Goal: Task Accomplishment & Management: Use online tool/utility

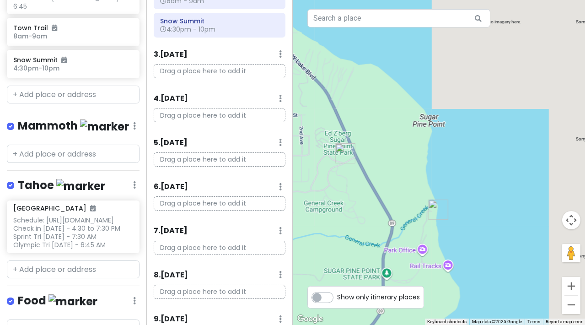
scroll to position [172, 0]
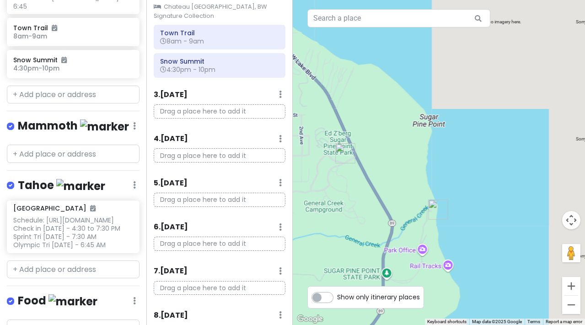
click at [169, 104] on p "Drag a place here to add it" at bounding box center [220, 111] width 132 height 14
paste input "[STREET_ADDRESS]"
type input "[STREET_ADDRESS]"
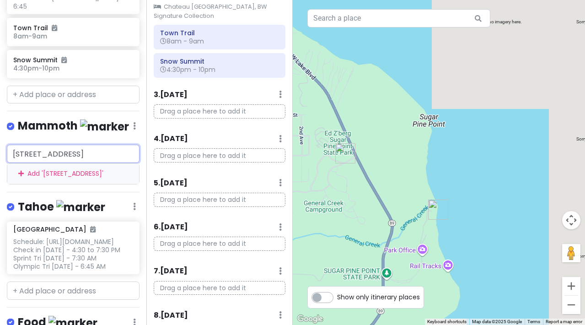
click at [48, 184] on div "Add ' [STREET_ADDRESS] '" at bounding box center [73, 173] width 132 height 21
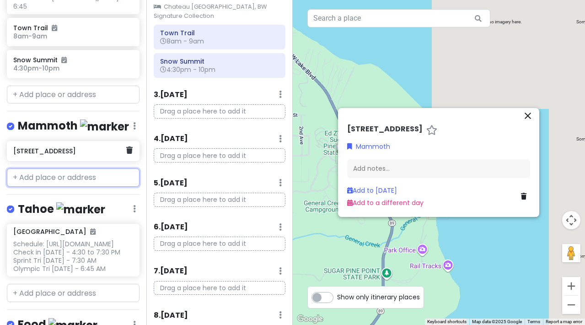
click at [48, 155] on h6 "[STREET_ADDRESS]" at bounding box center [69, 151] width 113 height 8
click at [372, 206] on link "Add to a different day" at bounding box center [385, 202] width 76 height 9
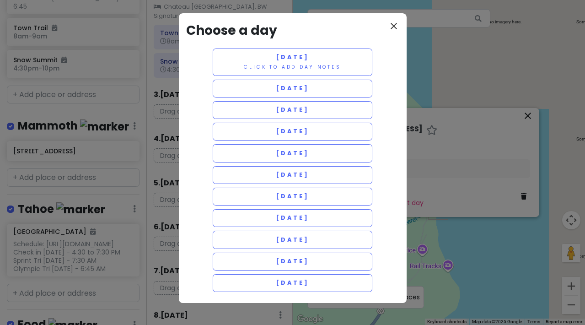
click at [393, 26] on icon "close" at bounding box center [393, 26] width 11 height 11
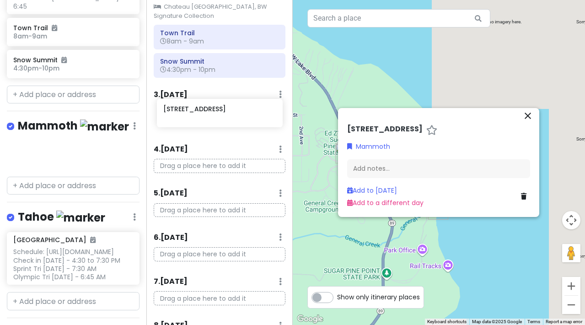
drag, startPoint x: 44, startPoint y: 162, endPoint x: 194, endPoint y: 115, distance: 157.4
click at [194, 115] on div "CA Mountain Road Trip Private Change Dates Make a Copy Delete Trip Give Feedbac…" at bounding box center [292, 162] width 585 height 325
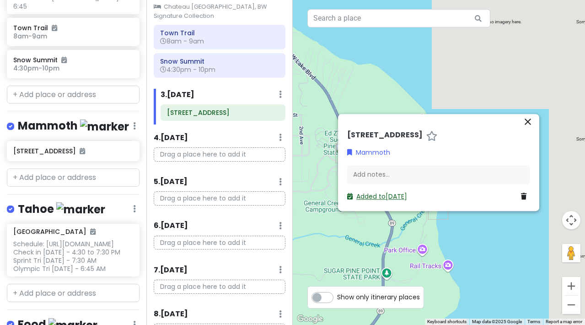
click at [380, 200] on link "Added to [DATE]" at bounding box center [377, 196] width 60 height 9
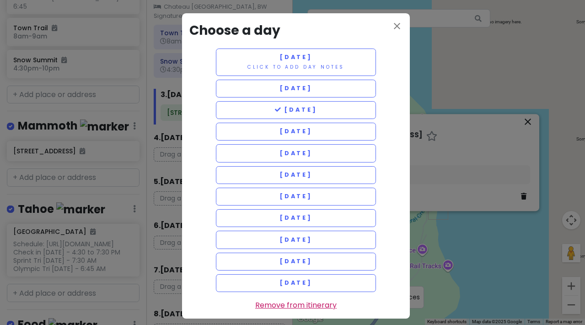
click at [273, 299] on link "Remove from itinerary" at bounding box center [295, 305] width 81 height 12
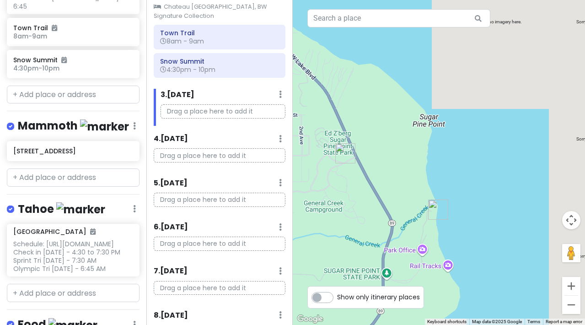
click at [184, 104] on p "Drag a place here to add it" at bounding box center [223, 111] width 125 height 14
click at [172, 104] on p "Drag a place here to add it" at bounding box center [223, 111] width 125 height 14
click at [83, 155] on h6 "[STREET_ADDRESS]" at bounding box center [69, 151] width 113 height 8
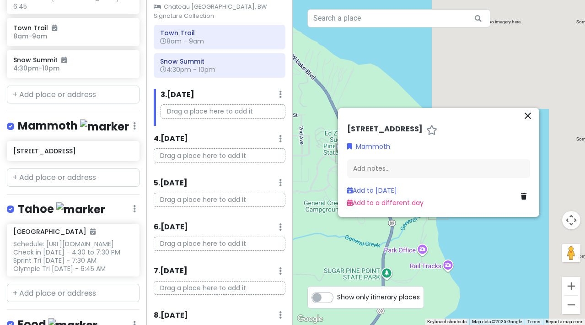
click at [528, 111] on icon "close" at bounding box center [528, 115] width 11 height 11
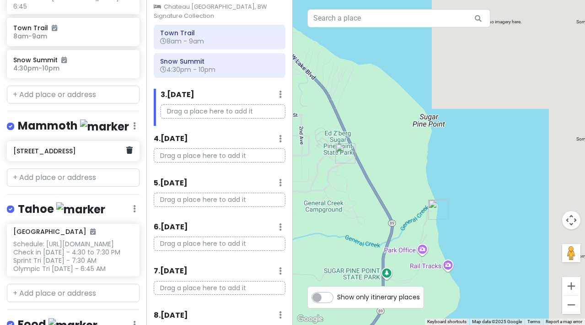
click at [53, 155] on h6 "[STREET_ADDRESS]" at bounding box center [69, 151] width 113 height 8
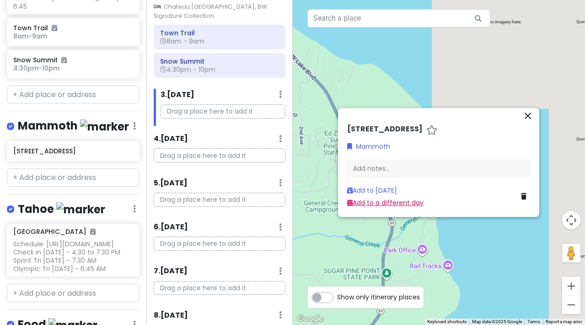
click at [372, 207] on link "Add to a different day" at bounding box center [385, 202] width 76 height 9
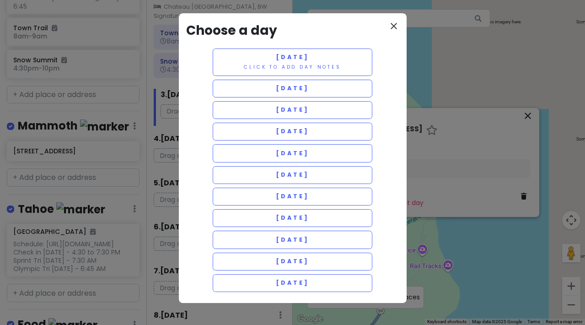
click at [392, 27] on icon "close" at bounding box center [393, 26] width 11 height 11
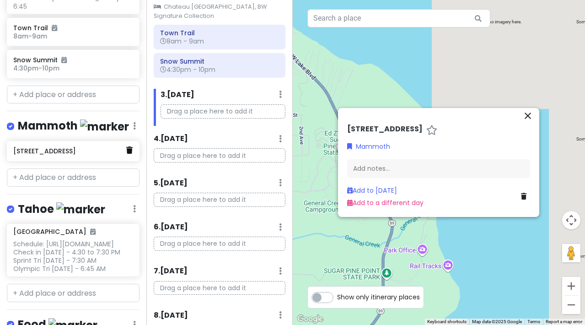
click at [126, 154] on icon at bounding box center [129, 149] width 6 height 7
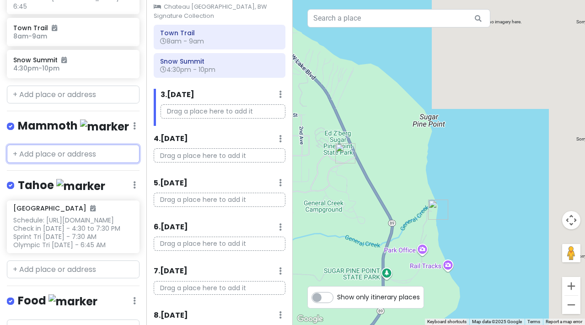
click at [39, 161] on input "text" at bounding box center [73, 154] width 133 height 18
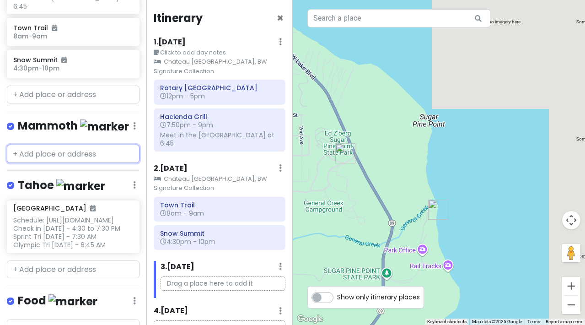
scroll to position [0, 0]
click at [279, 45] on icon at bounding box center [280, 41] width 3 height 7
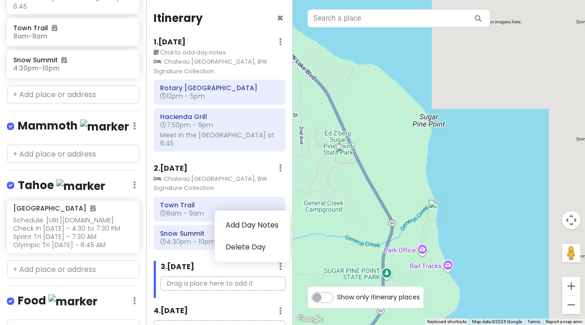
click at [201, 281] on div "Drag a place here to add it" at bounding box center [223, 287] width 139 height 22
click at [184, 276] on p "Drag a place here to add it" at bounding box center [223, 283] width 125 height 14
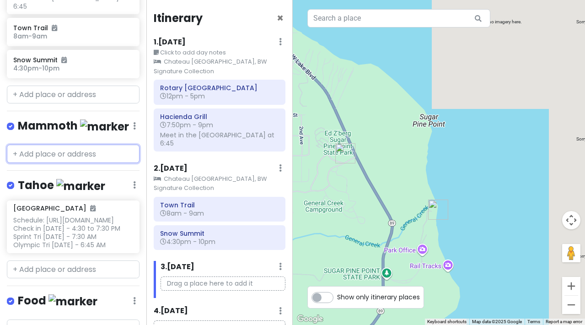
click at [41, 157] on input "text" at bounding box center [73, 154] width 133 height 18
paste input "[STREET_ADDRESS]"
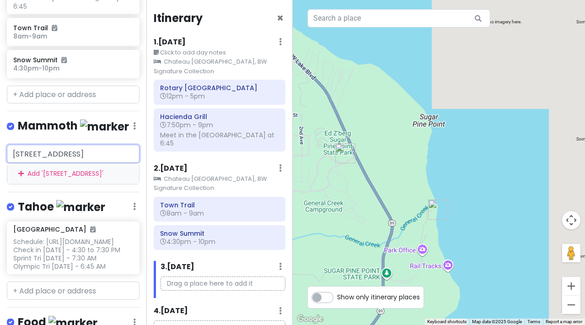
drag, startPoint x: 25, startPoint y: 160, endPoint x: -7, endPoint y: 153, distance: 32.4
click at [0, 153] on html "CA Mountain Road Trip Private Change Dates Make a Copy Delete Trip Give Feedbac…" at bounding box center [292, 162] width 585 height 325
click at [12, 159] on input "[STREET_ADDRESS]" at bounding box center [73, 154] width 133 height 18
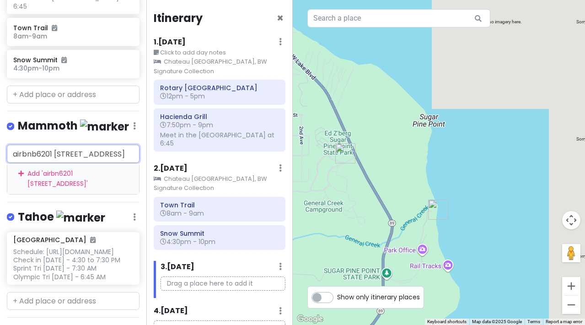
type input "airbnb [STREET_ADDRESS]"
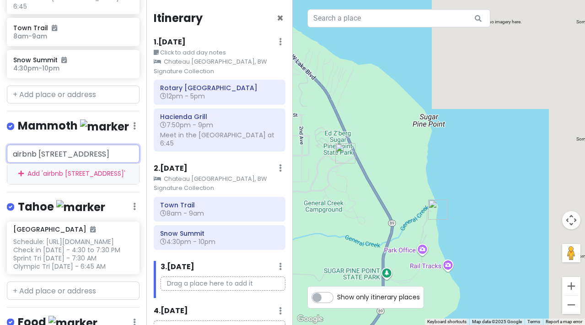
click at [48, 184] on div "Add ' airbnb [STREET_ADDRESS] '" at bounding box center [73, 173] width 132 height 21
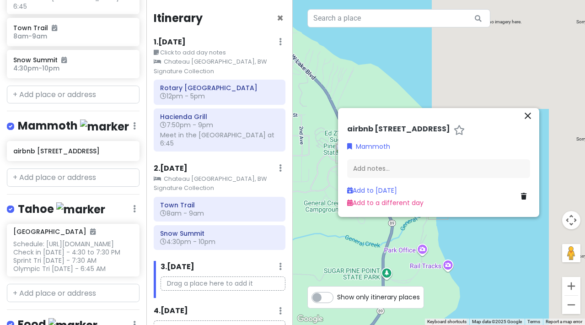
click at [526, 113] on icon "close" at bounding box center [528, 115] width 11 height 11
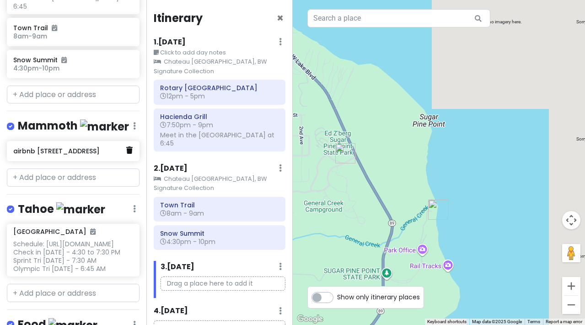
click at [126, 154] on icon at bounding box center [129, 149] width 6 height 7
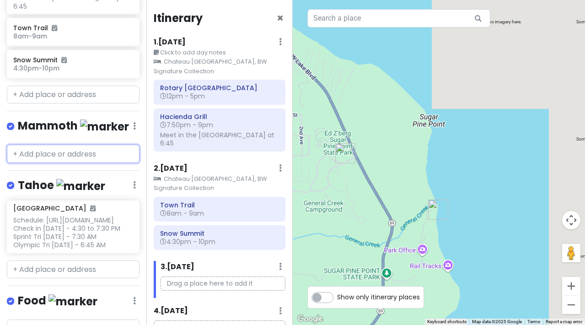
click at [59, 161] on input "text" at bounding box center [73, 154] width 133 height 18
paste input "[STREET_ADDRESS]"
type input "[STREET_ADDRESS]"
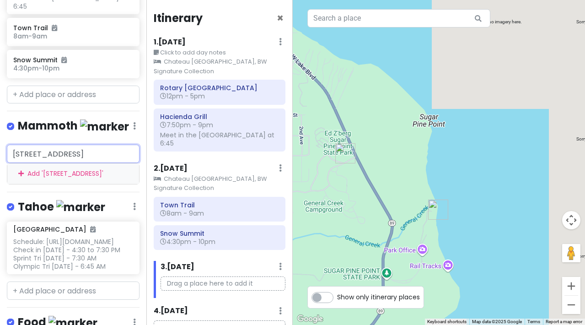
click at [57, 184] on div "Add ' [STREET_ADDRESS] '" at bounding box center [73, 173] width 132 height 21
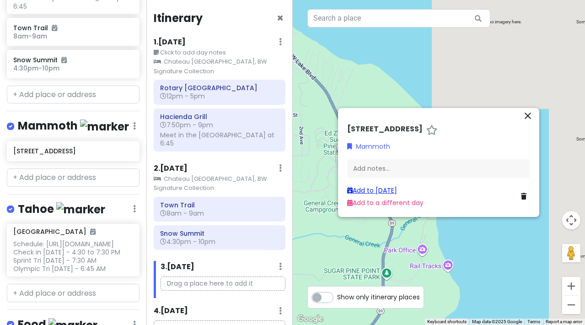
click at [378, 195] on link "Add to [DATE]" at bounding box center [372, 190] width 50 height 9
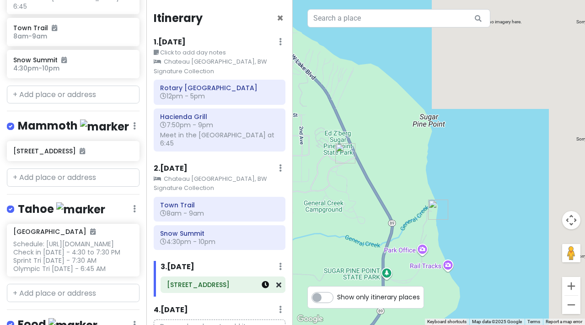
click at [262, 281] on icon at bounding box center [265, 284] width 7 height 7
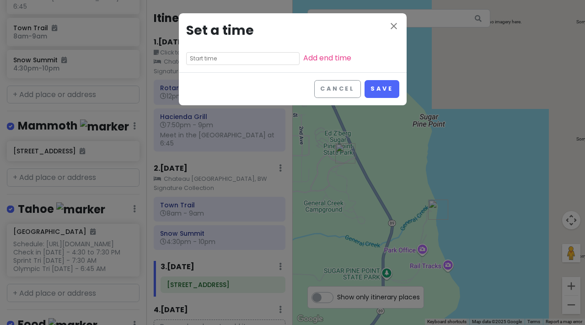
click at [234, 57] on input "text" at bounding box center [242, 58] width 113 height 13
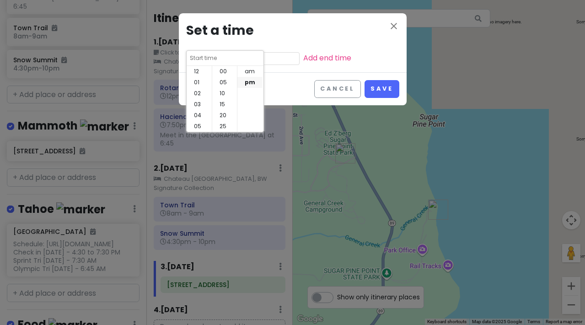
scroll to position [66, 0]
click at [367, 33] on h3 "Set a time" at bounding box center [292, 31] width 213 height 21
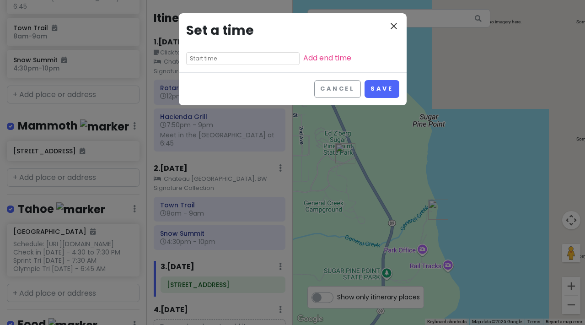
click at [393, 27] on icon "close" at bounding box center [393, 26] width 11 height 11
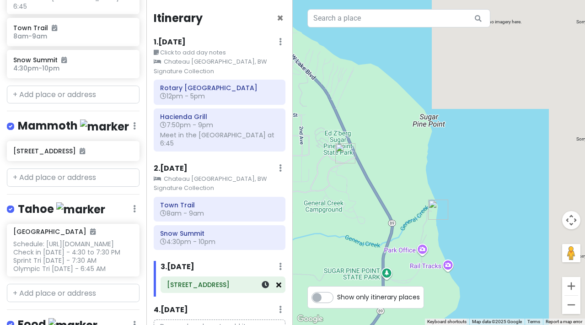
click at [276, 281] on icon at bounding box center [278, 284] width 5 height 7
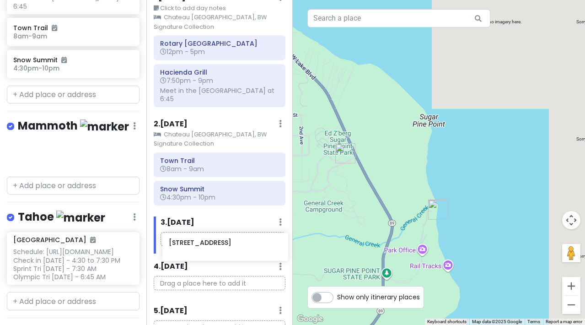
scroll to position [53, 0]
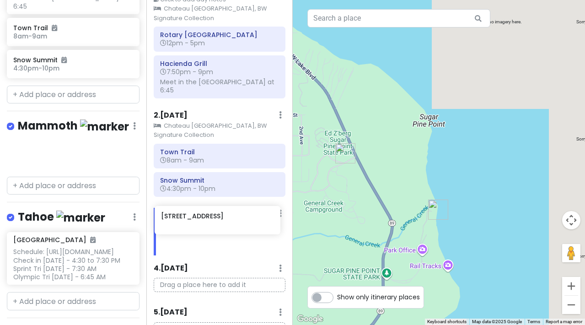
drag, startPoint x: 32, startPoint y: 158, endPoint x: 180, endPoint y: 218, distance: 159.5
click at [180, 218] on div "CA Mountain Road Trip Private Change Dates Make a Copy Delete Trip Give Feedbac…" at bounding box center [292, 162] width 585 height 325
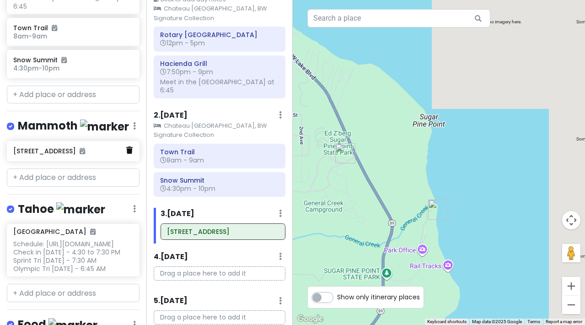
click at [126, 154] on icon at bounding box center [129, 149] width 6 height 7
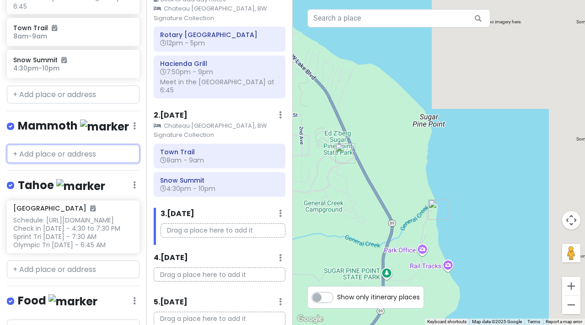
click at [46, 162] on input "text" at bounding box center [73, 154] width 133 height 18
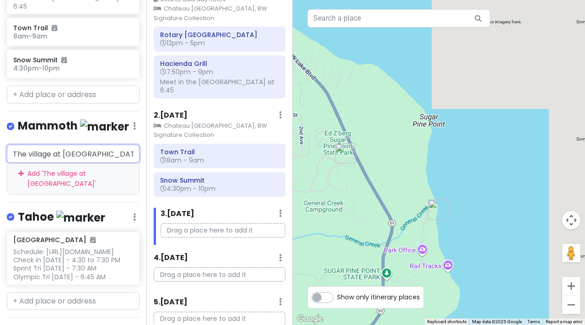
type input "The village at [GEOGRAPHIC_DATA]"
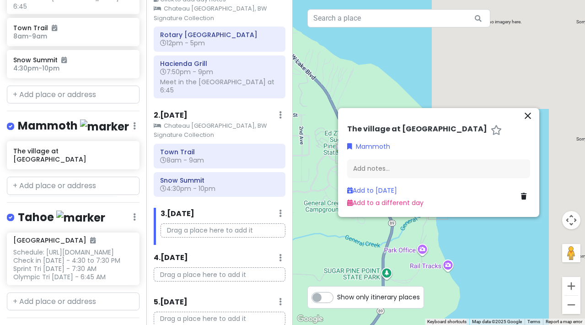
click at [527, 115] on icon "close" at bounding box center [528, 115] width 11 height 11
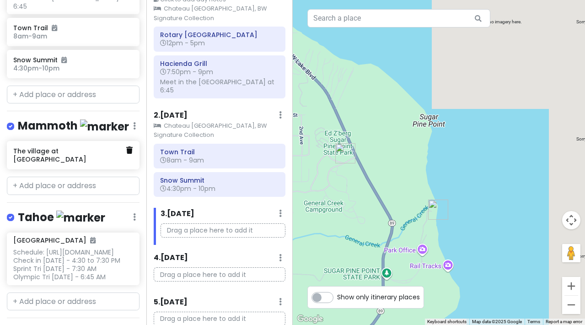
click at [126, 154] on icon at bounding box center [129, 149] width 6 height 7
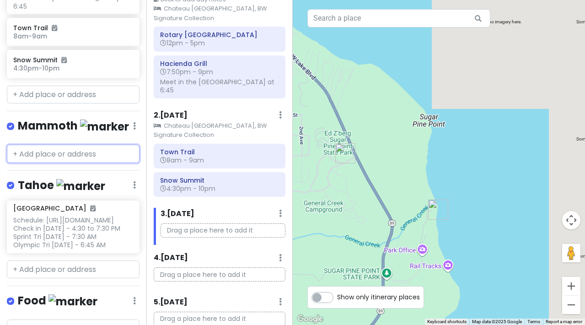
click at [41, 159] on input "text" at bounding box center [73, 154] width 133 height 18
click at [29, 161] on input "text" at bounding box center [73, 154] width 133 height 18
paste input "[STREET_ADDRESS]"
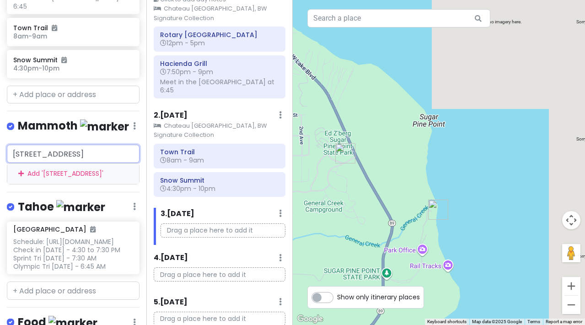
type input "[STREET_ADDRESS]"
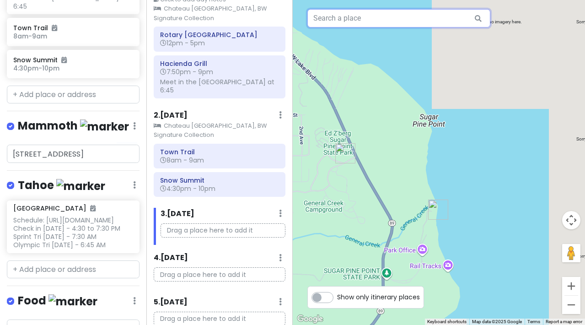
click at [383, 24] on input "text" at bounding box center [398, 18] width 183 height 18
type input "the village at [GEOGRAPHIC_DATA]"
click at [477, 18] on icon at bounding box center [478, 18] width 21 height 19
click at [477, 17] on icon at bounding box center [478, 18] width 21 height 19
click at [403, 19] on input "the village at [GEOGRAPHIC_DATA]" at bounding box center [398, 18] width 183 height 18
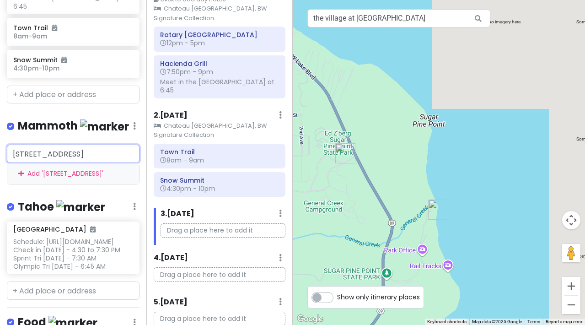
click at [46, 158] on input "[STREET_ADDRESS]" at bounding box center [73, 154] width 133 height 18
click at [53, 182] on div "Add ' [STREET_ADDRESS] '" at bounding box center [73, 173] width 132 height 21
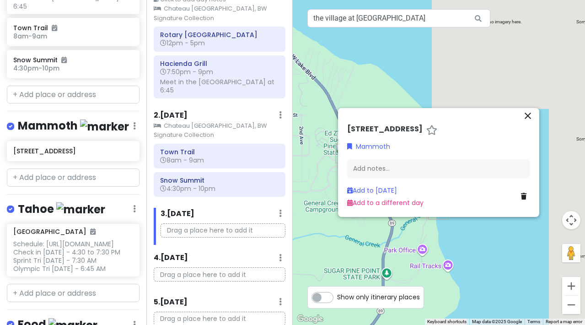
click at [529, 112] on icon "close" at bounding box center [528, 115] width 11 height 11
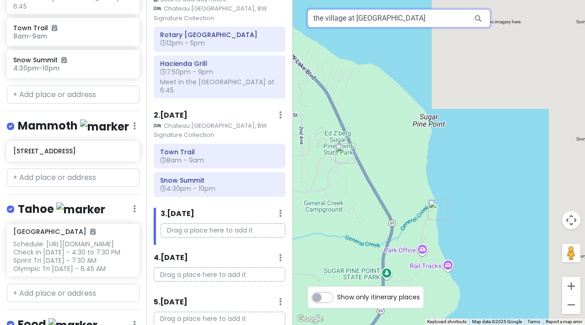
click at [430, 21] on input "the village at [GEOGRAPHIC_DATA]" at bounding box center [398, 18] width 183 height 18
drag, startPoint x: 430, startPoint y: 21, endPoint x: 275, endPoint y: 13, distance: 154.8
click at [275, 13] on div "CA Mountain Road Trip Private Change Dates Make a Copy Delete Trip Give Feedbac…" at bounding box center [292, 162] width 585 height 325
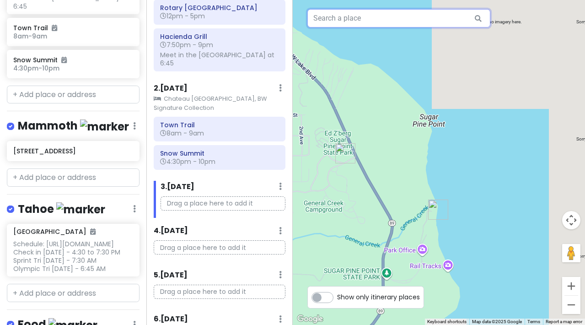
scroll to position [84, 0]
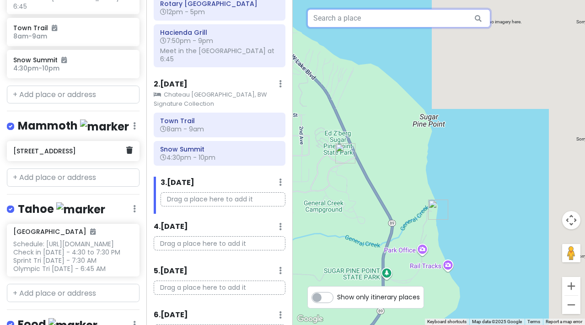
click at [51, 155] on h6 "[STREET_ADDRESS]" at bounding box center [69, 151] width 113 height 8
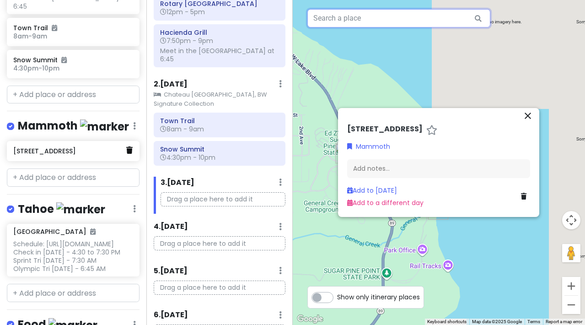
click at [126, 154] on icon at bounding box center [129, 149] width 6 height 7
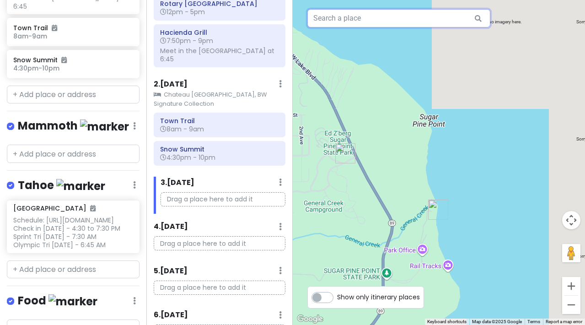
click at [359, 22] on input "text" at bounding box center [398, 18] width 183 height 18
type input "[GEOGRAPHIC_DATA]"
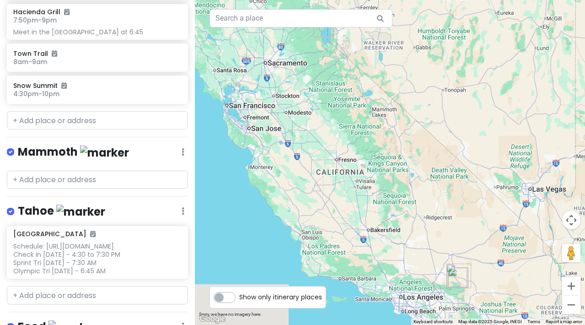
scroll to position [357, 0]
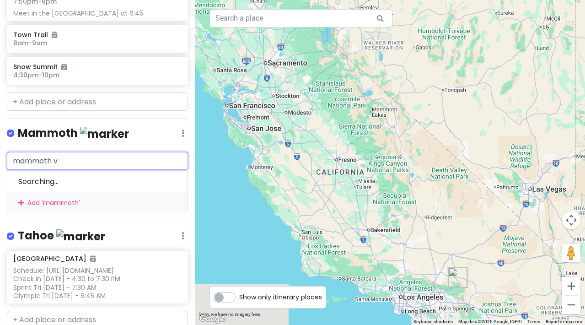
type input "mammoth vi"
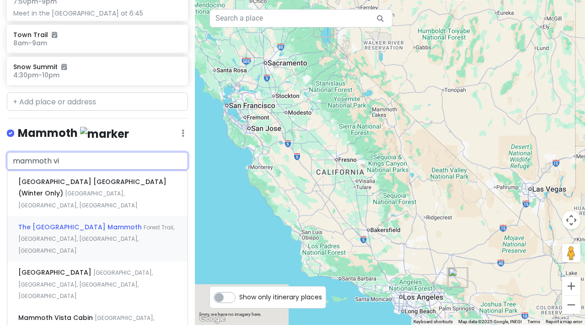
click at [59, 209] on span "Forest Trail, Mammoth Lakes, CA, USA" at bounding box center [77, 199] width 119 height 20
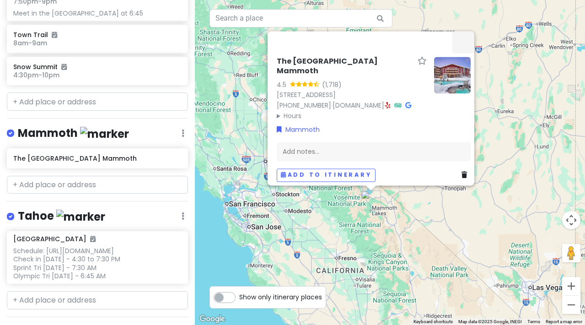
click at [462, 172] on icon at bounding box center [464, 175] width 5 height 6
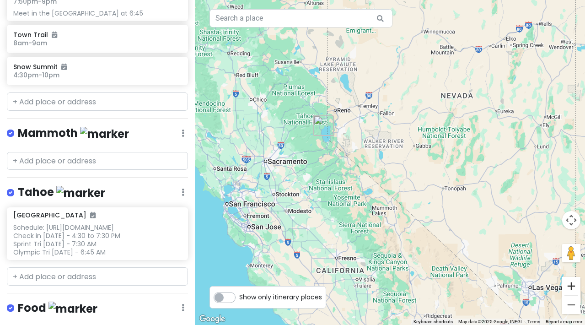
click at [572, 287] on button "Zoom in" at bounding box center [571, 286] width 18 height 18
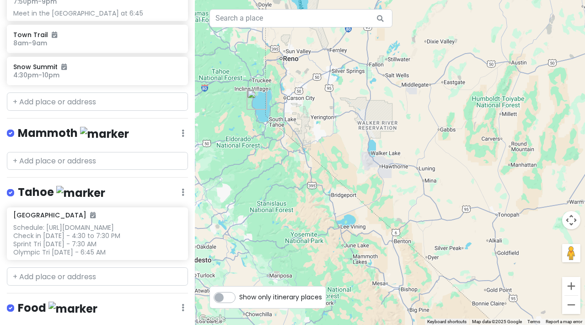
click at [572, 287] on button "Zoom in" at bounding box center [571, 286] width 18 height 18
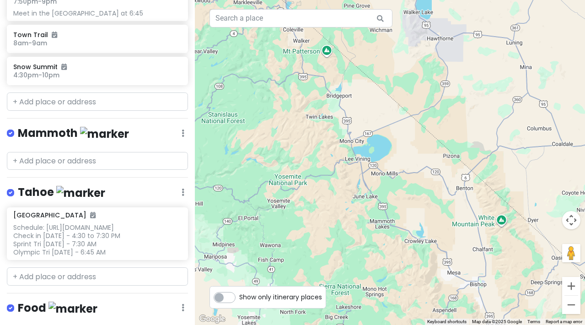
drag, startPoint x: 241, startPoint y: 239, endPoint x: 315, endPoint y: 98, distance: 158.8
click at [315, 98] on div at bounding box center [390, 162] width 390 height 325
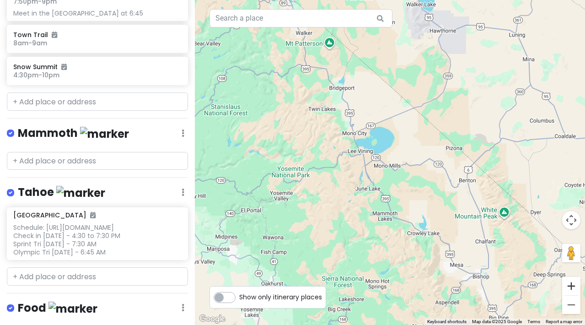
click at [571, 287] on button "Zoom in" at bounding box center [571, 286] width 18 height 18
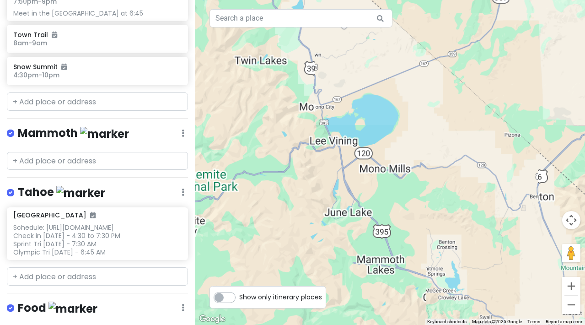
click at [571, 287] on button "Zoom in" at bounding box center [571, 286] width 18 height 18
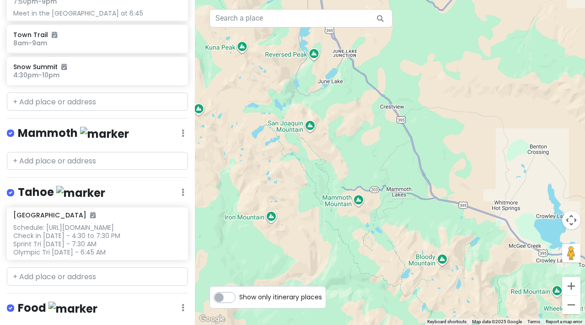
drag, startPoint x: 292, startPoint y: 202, endPoint x: 322, endPoint y: 14, distance: 190.5
click at [322, 14] on div "Keyboard shortcuts Map Data Map data ©2025 Google Map data ©2025 Google 2 km Cl…" at bounding box center [390, 162] width 390 height 325
click at [568, 290] on button "Zoom in" at bounding box center [571, 286] width 18 height 18
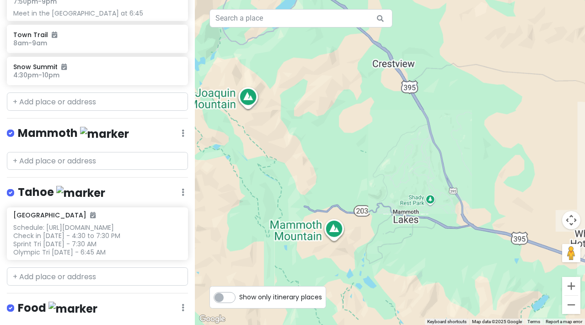
click at [568, 290] on button "Zoom in" at bounding box center [571, 286] width 18 height 18
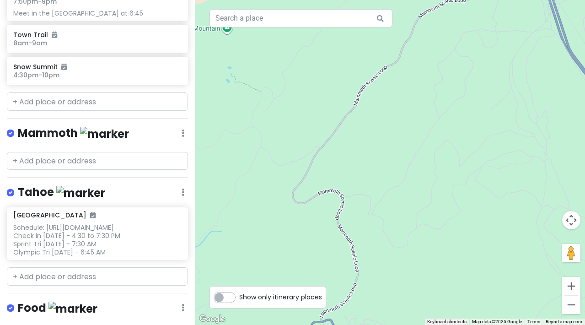
drag, startPoint x: 392, startPoint y: 211, endPoint x: 278, endPoint y: 89, distance: 167.0
click at [278, 89] on div at bounding box center [390, 162] width 390 height 325
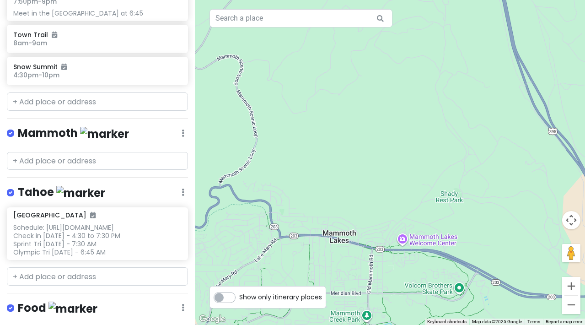
drag, startPoint x: 431, startPoint y: 235, endPoint x: 327, endPoint y: 94, distance: 176.0
click at [327, 94] on div at bounding box center [390, 162] width 390 height 325
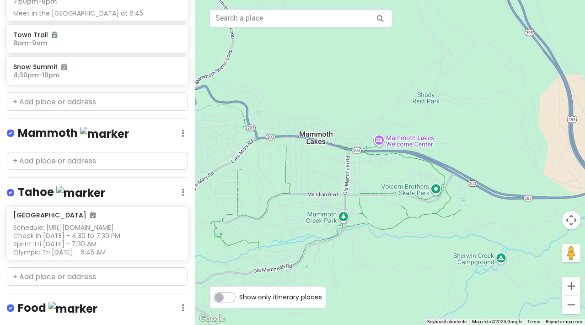
drag, startPoint x: 372, startPoint y: 217, endPoint x: 353, endPoint y: 126, distance: 93.1
click at [353, 126] on div at bounding box center [390, 162] width 390 height 325
click at [570, 284] on button "Zoom in" at bounding box center [571, 286] width 18 height 18
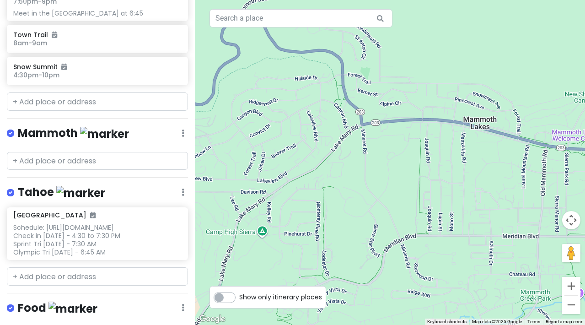
drag, startPoint x: 237, startPoint y: 157, endPoint x: 478, endPoint y: 166, distance: 240.8
click at [478, 166] on div at bounding box center [390, 162] width 390 height 325
click at [64, 155] on input "text" at bounding box center [97, 161] width 181 height 18
paste input "[STREET_ADDRESS]"
type input "[STREET_ADDRESS]"
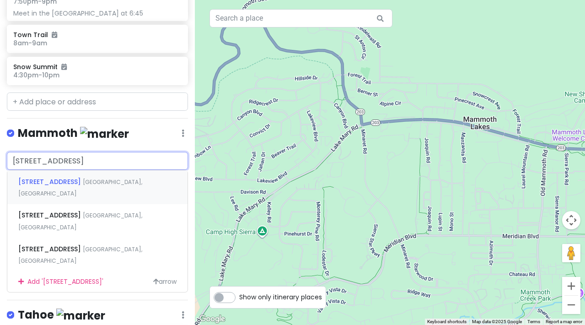
click at [37, 177] on span "6201 Minaret Rd" at bounding box center [50, 181] width 65 height 9
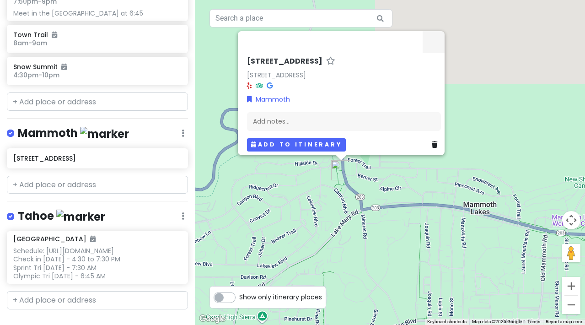
click at [291, 141] on button "Add to itinerary" at bounding box center [296, 144] width 99 height 13
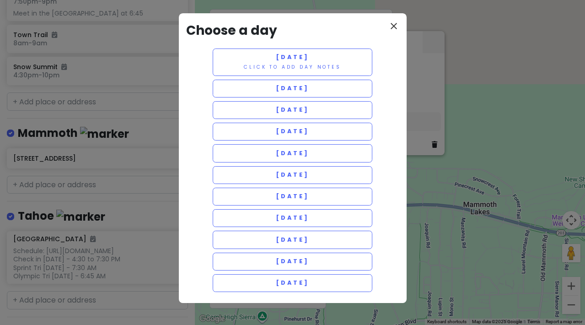
click at [392, 28] on icon "close" at bounding box center [393, 26] width 11 height 11
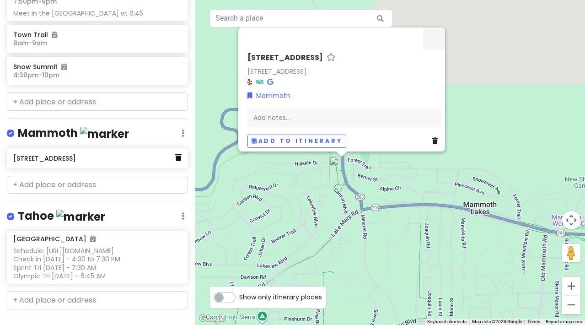
click at [175, 154] on icon at bounding box center [178, 157] width 6 height 7
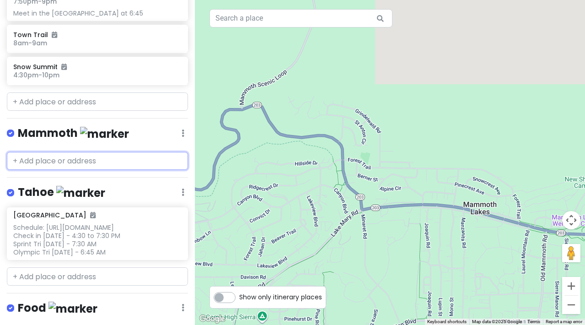
click at [57, 155] on input "text" at bounding box center [97, 161] width 181 height 18
paste input "[STREET_ADDRESS]"
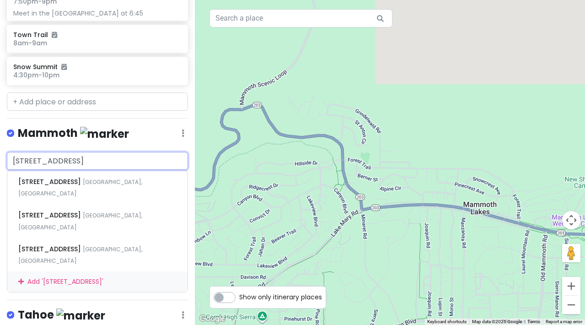
drag, startPoint x: 160, startPoint y: 155, endPoint x: -7, endPoint y: 151, distance: 166.6
click at [0, 151] on html "CA Mountain Road Trip Private Change Dates Make a Copy Delete Trip Give Feedbac…" at bounding box center [292, 162] width 585 height 325
type input "A"
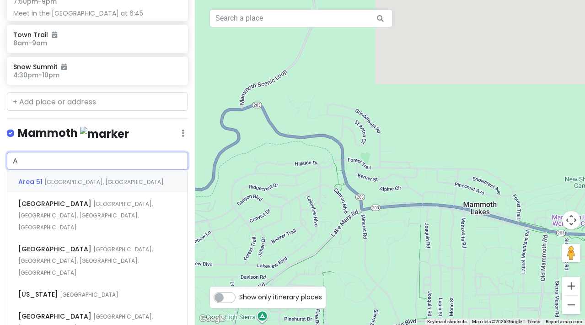
drag, startPoint x: 94, startPoint y: 155, endPoint x: 5, endPoint y: 147, distance: 89.5
click at [5, 152] on div "A Area 51 NV, USA Austria Hof Lodge Canyon Boulevard, Mammoth Lakes, CA, USA Al…" at bounding box center [97, 256] width 195 height 208
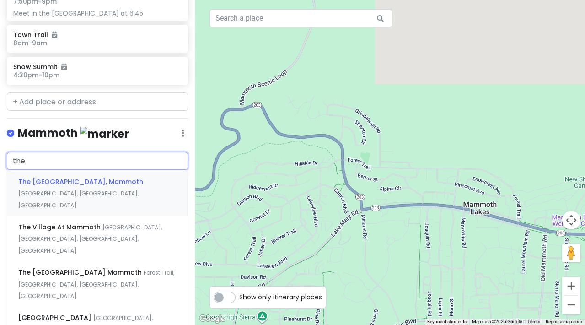
type input "the"
click at [33, 186] on span "The Village At Mammoth" at bounding box center [80, 181] width 125 height 9
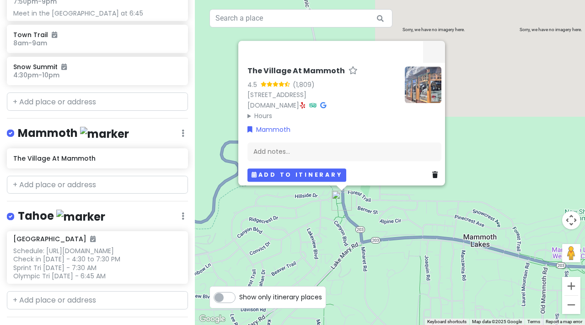
click at [294, 170] on button "Add to itinerary" at bounding box center [297, 174] width 99 height 13
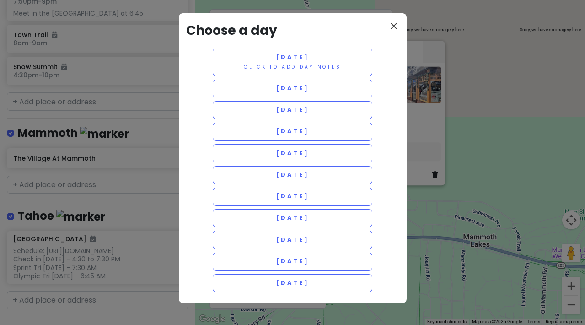
click at [396, 26] on icon "close" at bounding box center [393, 26] width 11 height 11
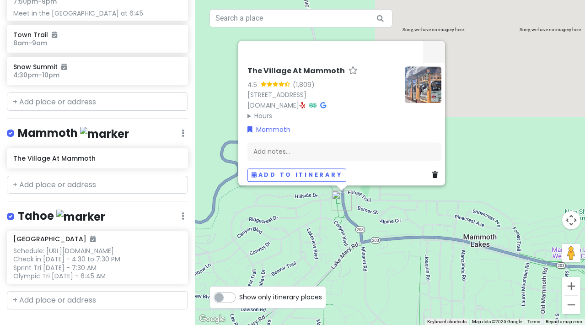
click at [248, 112] on summary "Hours" at bounding box center [323, 116] width 150 height 10
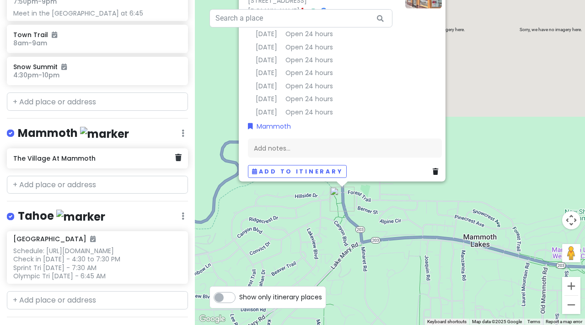
click at [66, 155] on h6 "The Village At Mammoth" at bounding box center [94, 158] width 162 height 8
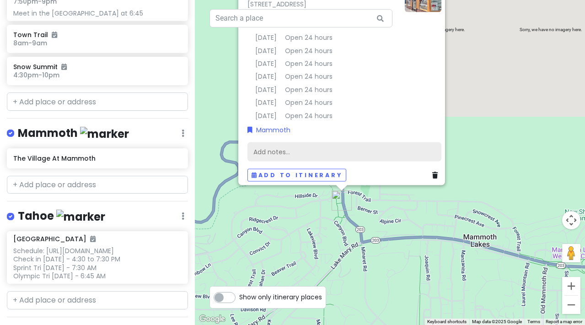
click at [269, 148] on div "Add notes..." at bounding box center [345, 151] width 194 height 19
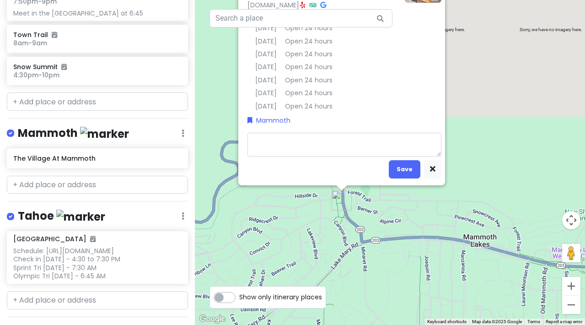
type textarea "x"
type textarea "[STREET_ADDRESS]"
click at [248, 146] on textarea "[STREET_ADDRESS]" at bounding box center [345, 145] width 194 height 24
type textarea "x"
type textarea "A6201 Minaret Rd, Mammoth Lakes, CA 93546, USA"
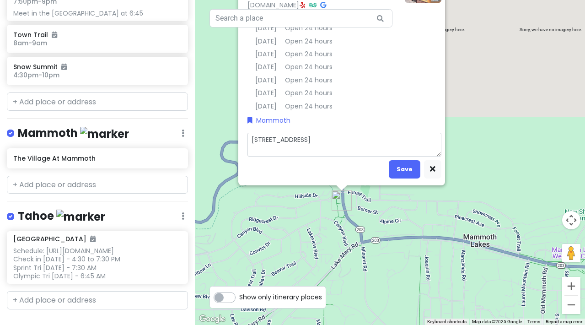
type textarea "x"
type textarea "Ai6201 Minaret Rd, Mammoth Lakes, CA 93546, USA"
type textarea "x"
type textarea "Air6201 Minaret Rd, Mammoth Lakes, CA 93546, USA"
type textarea "x"
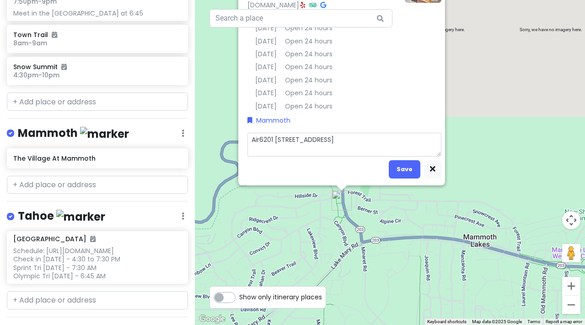
type textarea "Airb6201 Minaret Rd, Mammoth Lakes, CA 93546, USA"
type textarea "x"
type textarea "Airbn6201 Minaret Rd, Mammoth Lakes, CA 93546, USA"
type textarea "x"
type textarea "Airbnb6201 Minaret Rd, Mammoth Lakes, CA 93546, USA"
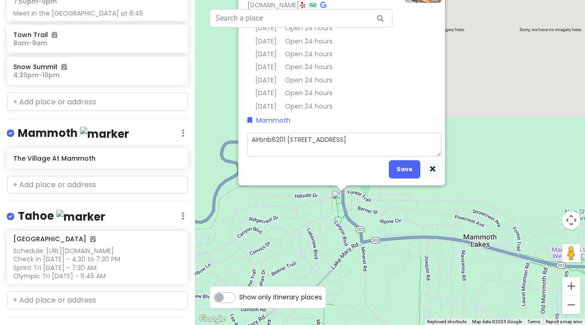
type textarea "x"
type textarea "Airbnb:6201 Minaret Rd, Mammoth Lakes, CA 93546, USA"
type textarea "x"
type textarea "Airbnb: 6201 Minaret Rd, Mammoth Lakes, CA 93546, USA"
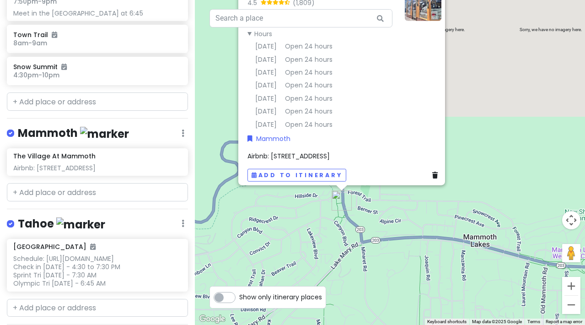
scroll to position [0, 0]
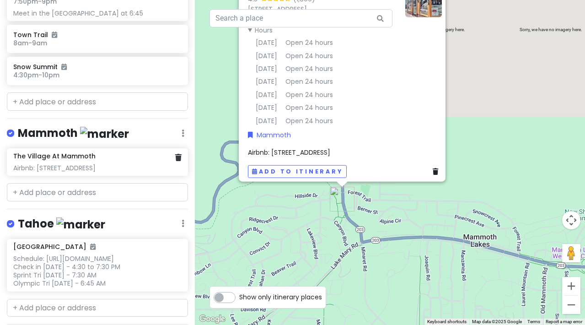
click at [72, 17] on div "Airbnb: 6201 Minaret Rd, Mammoth Lakes, CA 93546, USA" at bounding box center [97, 13] width 168 height 8
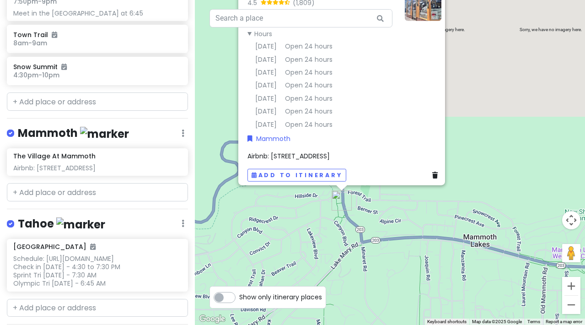
click at [344, 257] on div "The Village At Mammoth 4.5 (1,809) 6201 Minaret Rd, Mammoth Lakes, CA 93546, US…" at bounding box center [390, 162] width 390 height 325
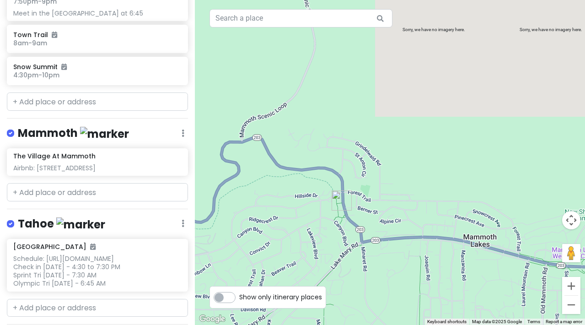
click at [339, 202] on img "The Village At Mammoth" at bounding box center [342, 200] width 20 height 20
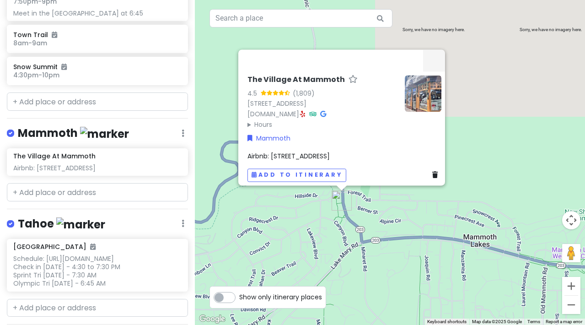
click at [291, 151] on span "Airbnb: 6201 Minaret Rd, Mammoth Lakes, CA 93546, USA" at bounding box center [289, 155] width 82 height 9
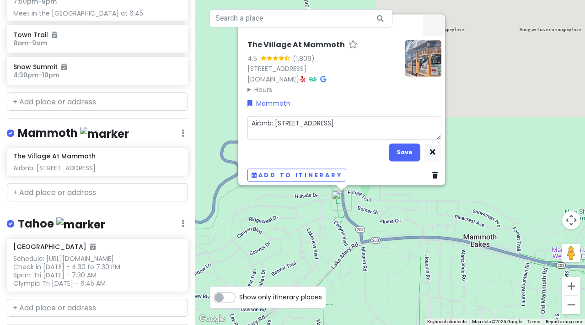
click at [296, 129] on textarea "Airbnb: 6201 Minaret Rd, Mammoth Lakes, CA 93546, USA" at bounding box center [345, 128] width 194 height 24
type textarea "x"
type textarea "Airbnb: 6201 Minaret Rd, Mammoth Lakes, CA 93546, USA"
type textarea "x"
type textarea "Airbnb: 6201 Minaret Rd, Mammoth Lakes, CA 93546, USA Reservation code: HMX5X42…"
